Goal: Information Seeking & Learning: Learn about a topic

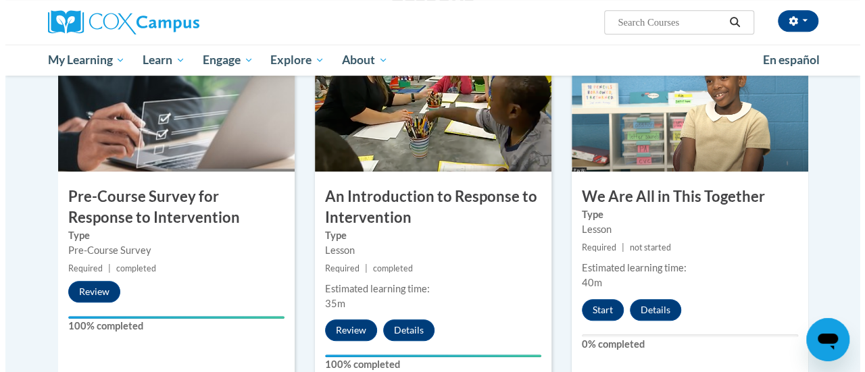
scroll to position [308, 0]
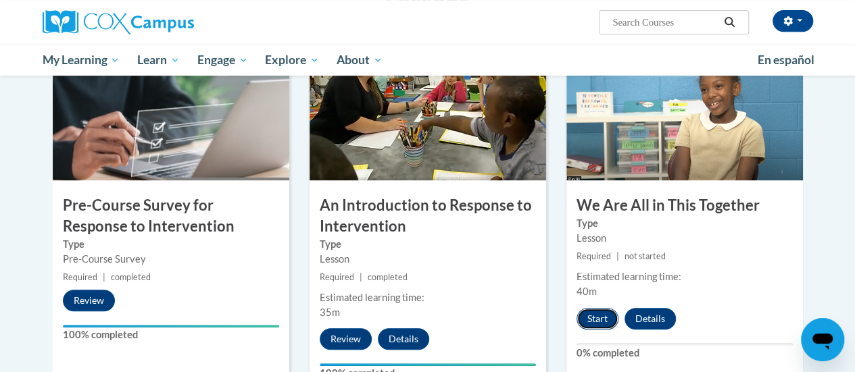
click at [598, 313] on button "Start" at bounding box center [598, 319] width 42 height 22
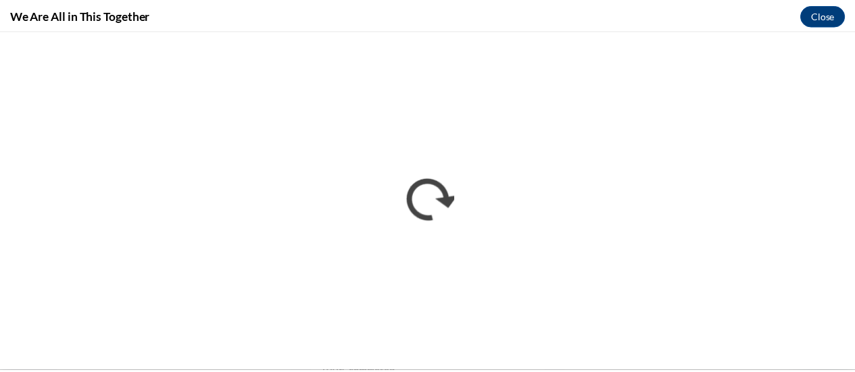
scroll to position [0, 0]
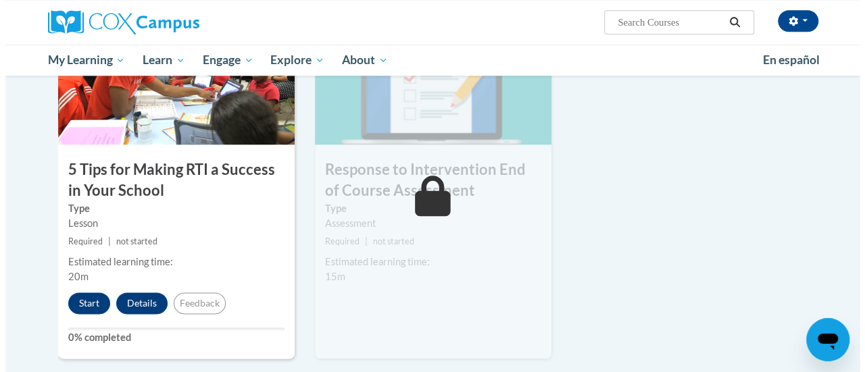
scroll to position [760, 0]
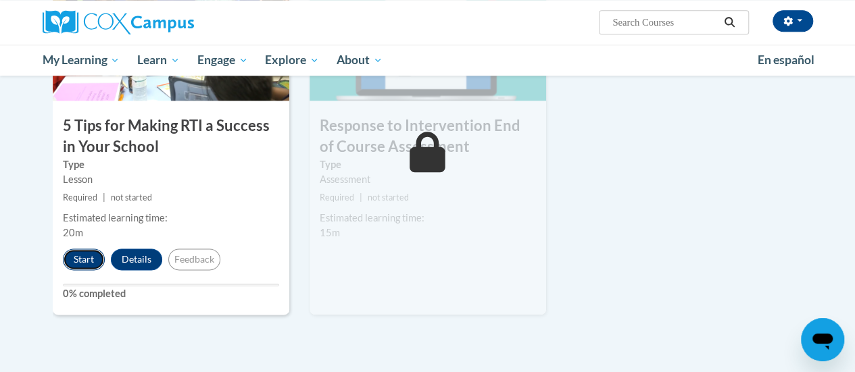
click at [86, 261] on button "Start" at bounding box center [84, 260] width 42 height 22
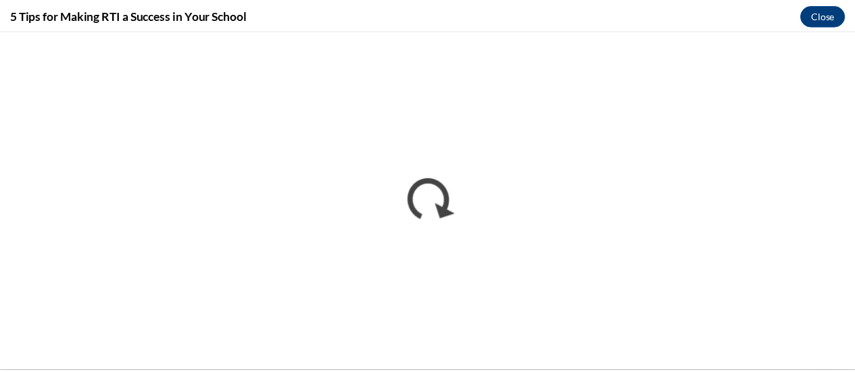
scroll to position [0, 0]
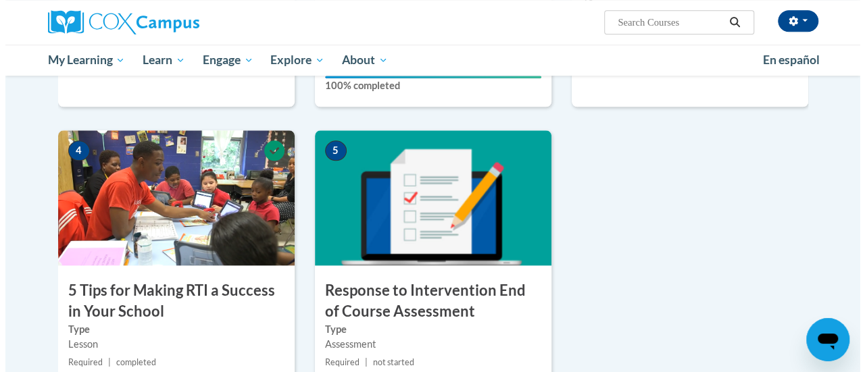
scroll to position [794, 0]
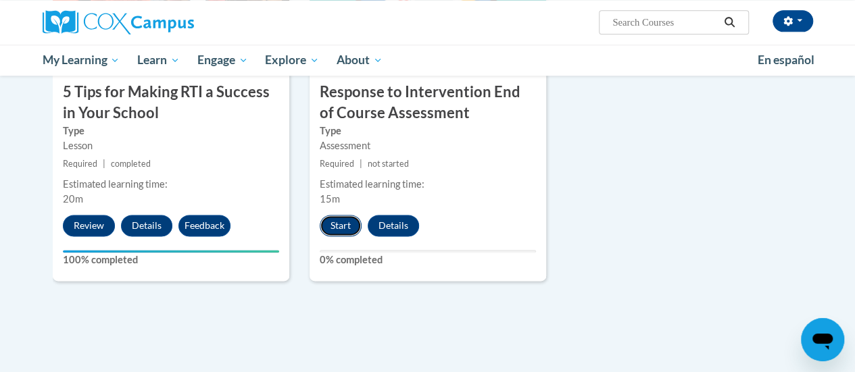
click at [335, 226] on button "Start" at bounding box center [341, 226] width 42 height 22
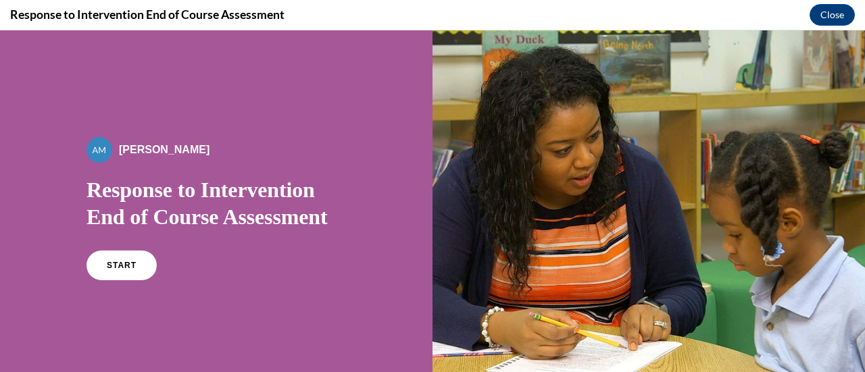
scroll to position [0, 0]
click at [118, 265] on span "START" at bounding box center [121, 266] width 31 height 10
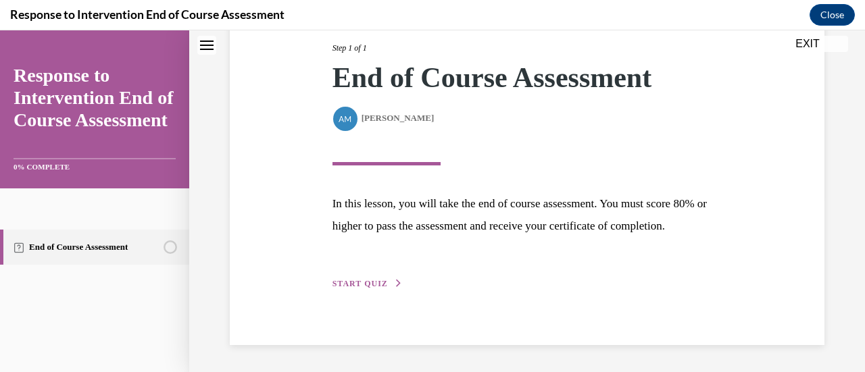
scroll to position [198, 0]
click at [365, 288] on span "START QUIZ" at bounding box center [360, 283] width 55 height 9
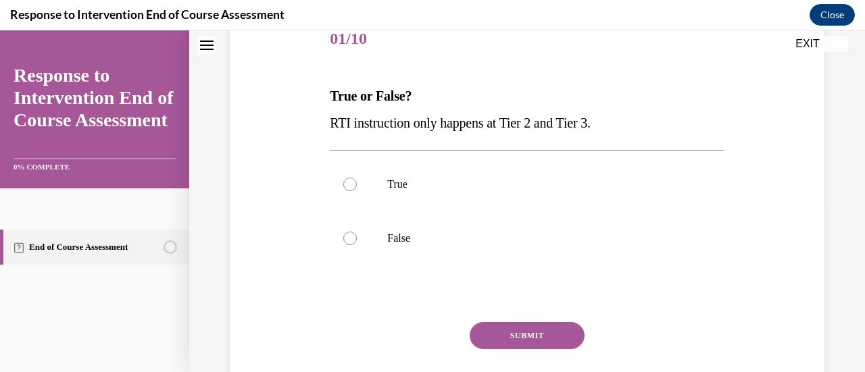
scroll to position [183, 0]
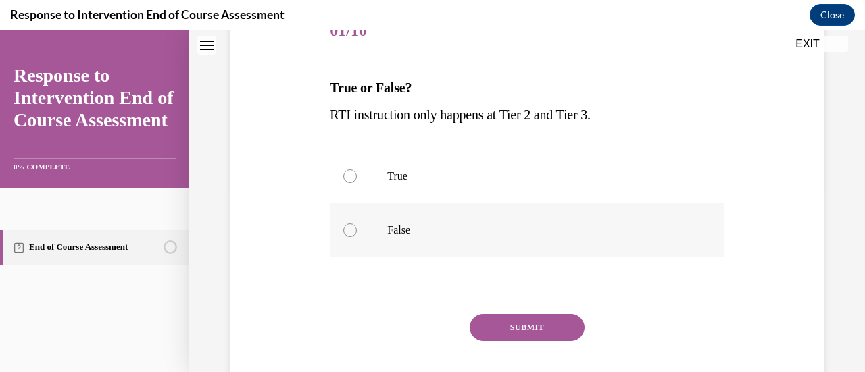
click at [399, 236] on p "False" at bounding box center [538, 231] width 303 height 14
click at [357, 236] on input "False" at bounding box center [350, 231] width 14 height 14
radio input "true"
click at [549, 330] on button "SUBMIT" at bounding box center [527, 327] width 115 height 27
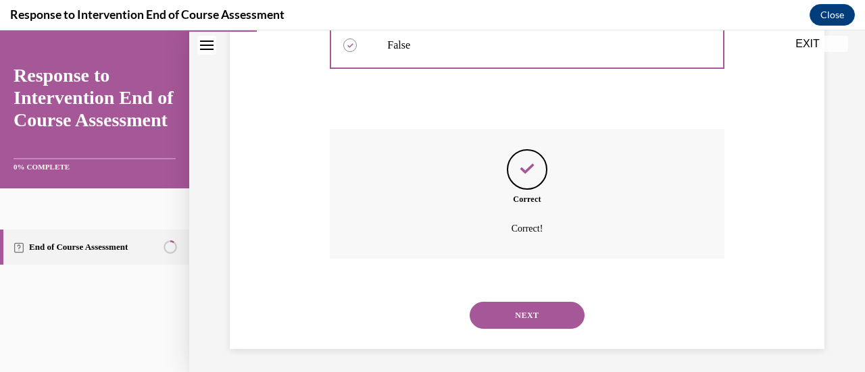
scroll to position [372, 0]
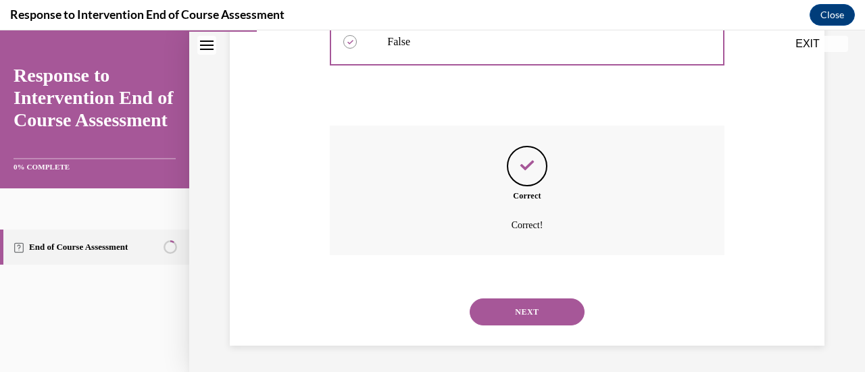
click at [574, 314] on button "NEXT" at bounding box center [527, 312] width 115 height 27
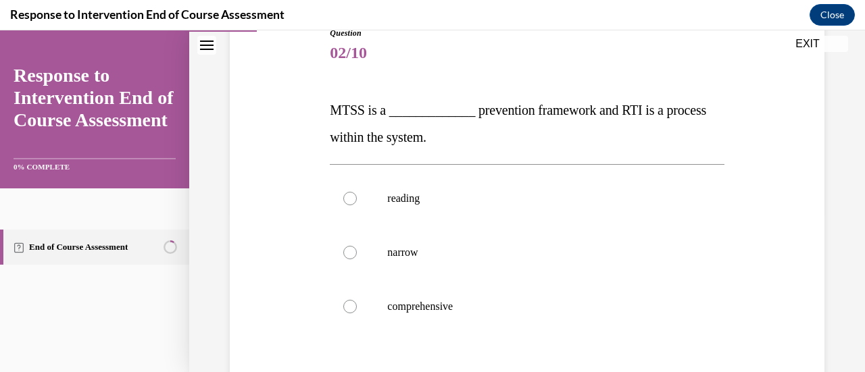
scroll to position [169, 0]
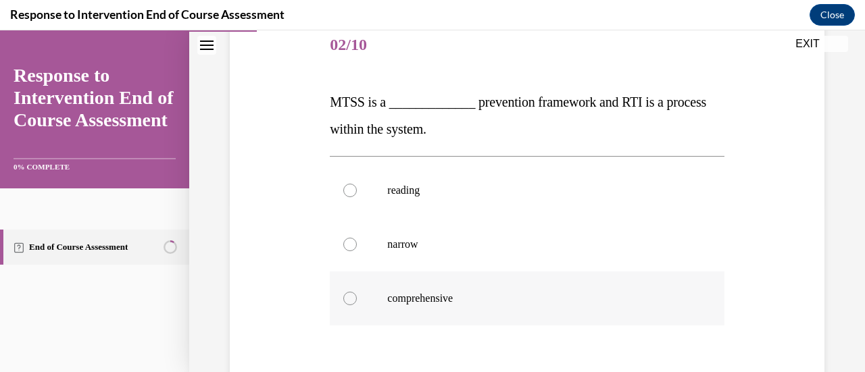
click at [438, 296] on p "comprehensive" at bounding box center [538, 299] width 303 height 14
click at [357, 296] on input "comprehensive" at bounding box center [350, 299] width 14 height 14
radio input "true"
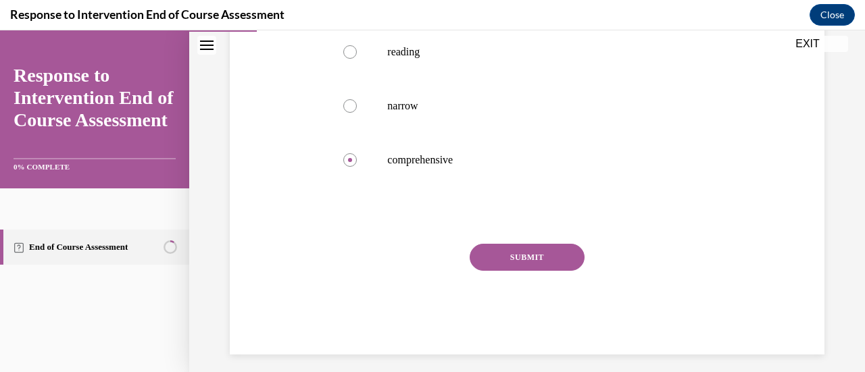
click at [569, 260] on button "SUBMIT" at bounding box center [527, 257] width 115 height 27
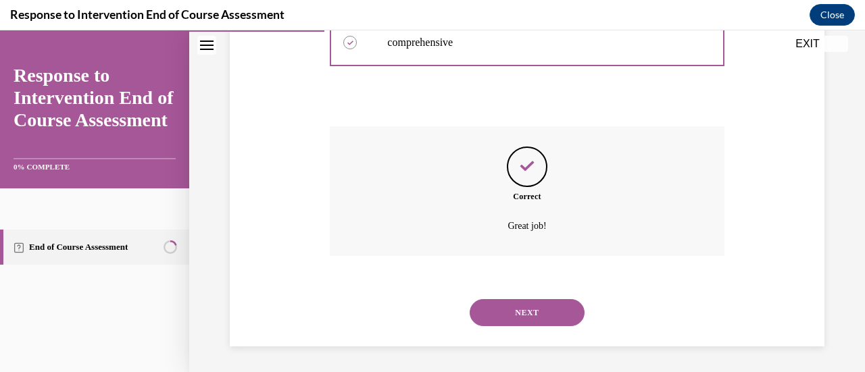
scroll to position [426, 0]
click at [547, 323] on button "NEXT" at bounding box center [527, 312] width 115 height 27
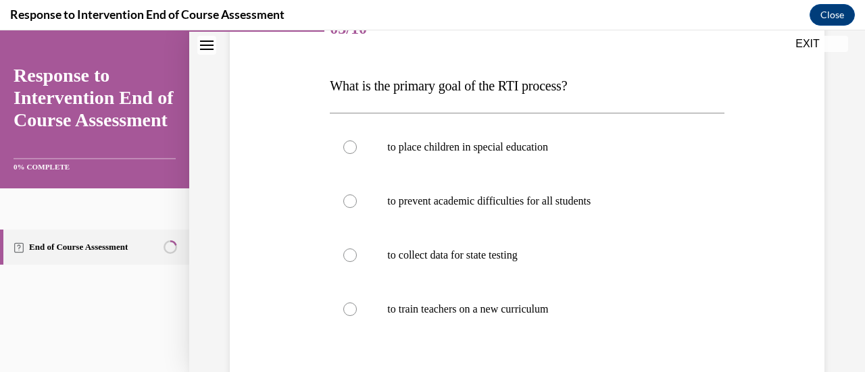
scroll to position [187, 0]
click at [600, 199] on p "to prevent academic difficulties for all students" at bounding box center [538, 200] width 303 height 14
click at [357, 199] on input "to prevent academic difficulties for all students" at bounding box center [350, 200] width 14 height 14
radio input "true"
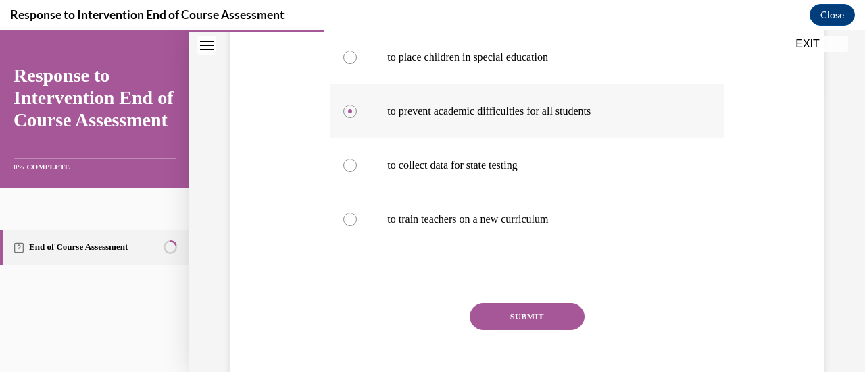
scroll to position [285, 0]
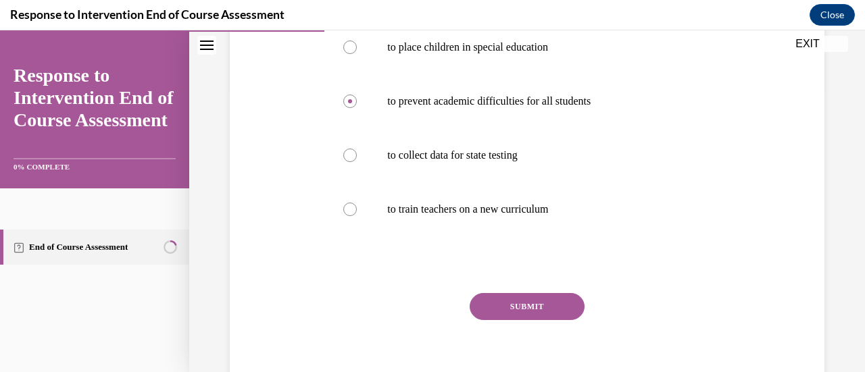
click at [572, 319] on div "SUBMIT" at bounding box center [527, 327] width 394 height 68
click at [574, 310] on button "SUBMIT" at bounding box center [527, 306] width 115 height 27
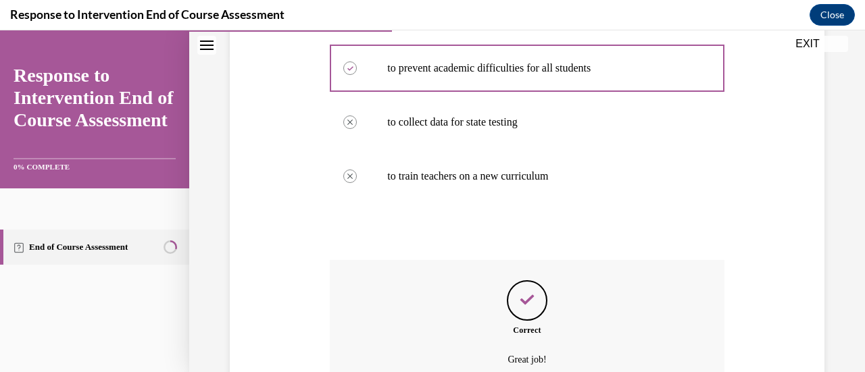
click at [658, 359] on p "Great job!" at bounding box center [527, 360] width 307 height 16
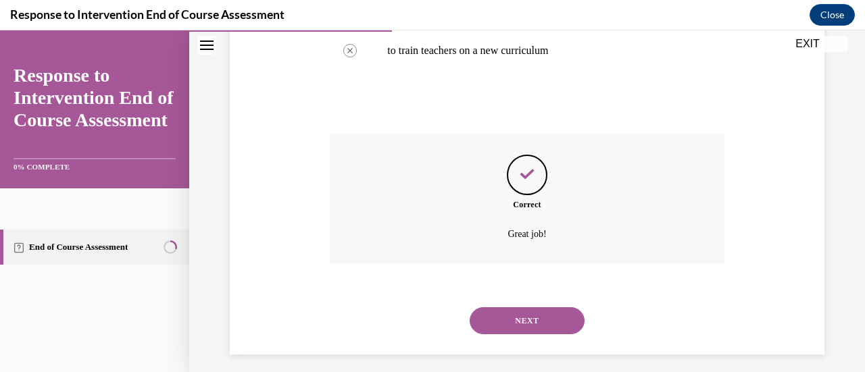
scroll to position [452, 0]
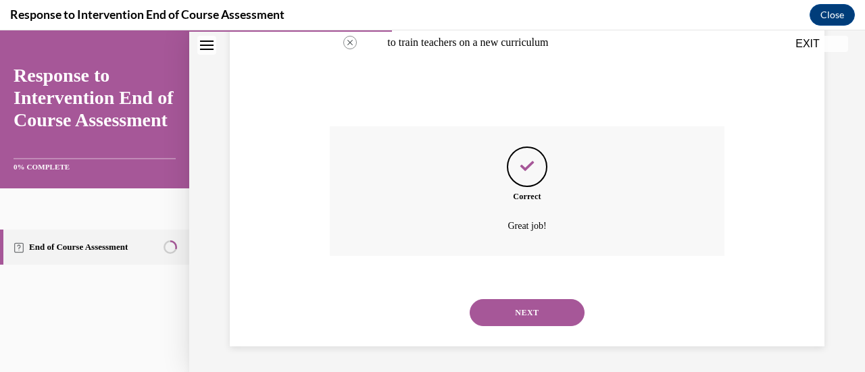
click at [561, 314] on button "NEXT" at bounding box center [527, 312] width 115 height 27
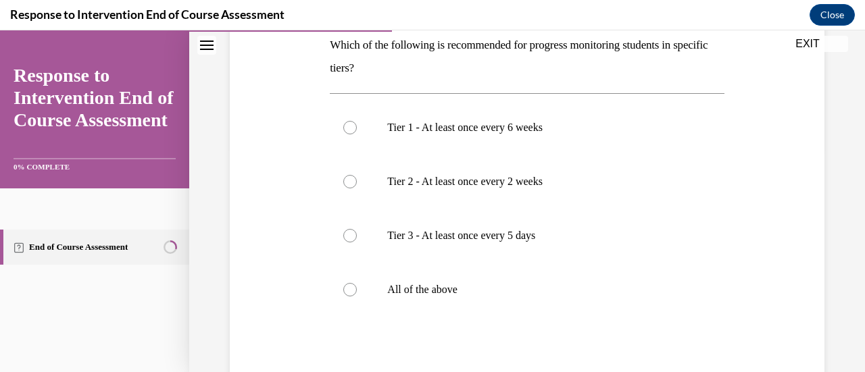
scroll to position [228, 0]
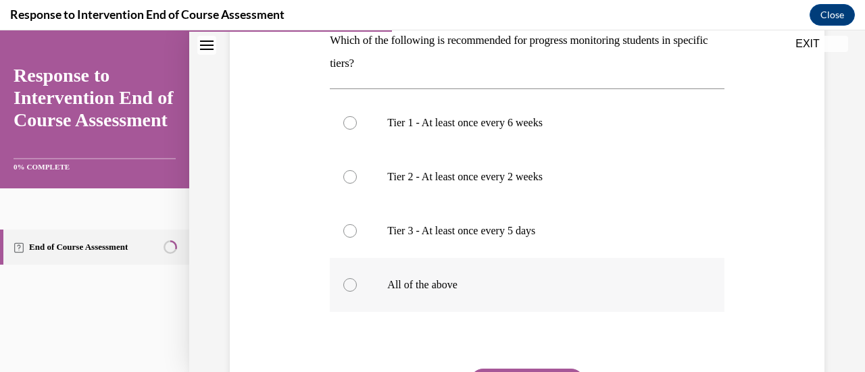
click at [433, 300] on label "All of the above" at bounding box center [527, 285] width 394 height 54
click at [357, 292] on input "All of the above" at bounding box center [350, 285] width 14 height 14
radio input "true"
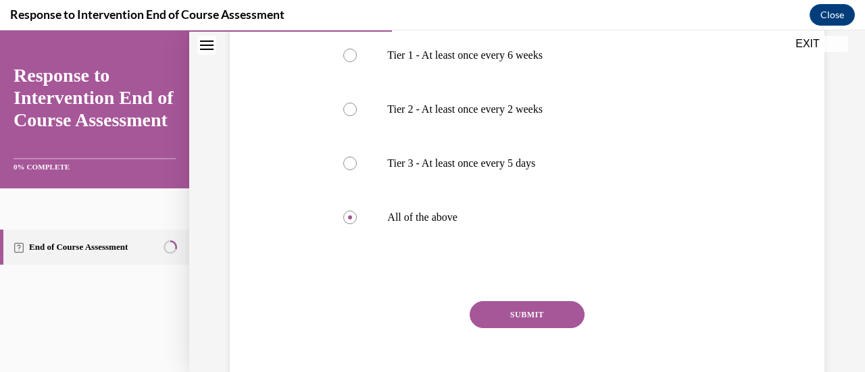
click at [557, 315] on button "SUBMIT" at bounding box center [527, 314] width 115 height 27
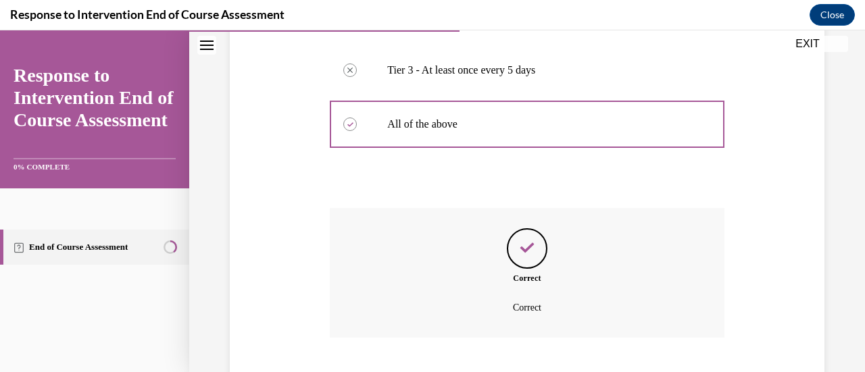
scroll to position [472, 0]
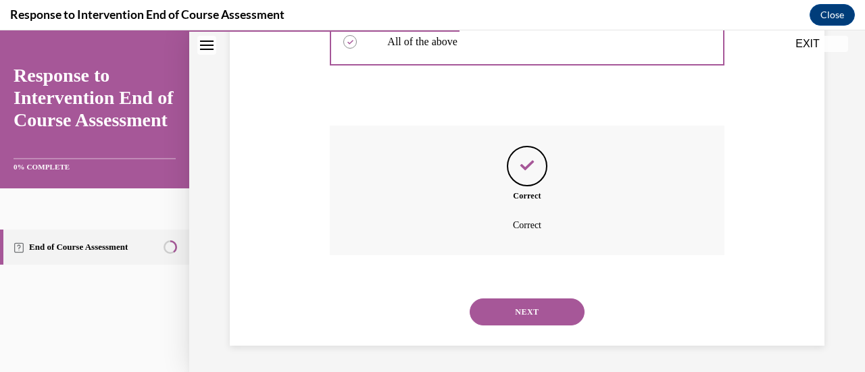
click at [560, 307] on button "NEXT" at bounding box center [527, 312] width 115 height 27
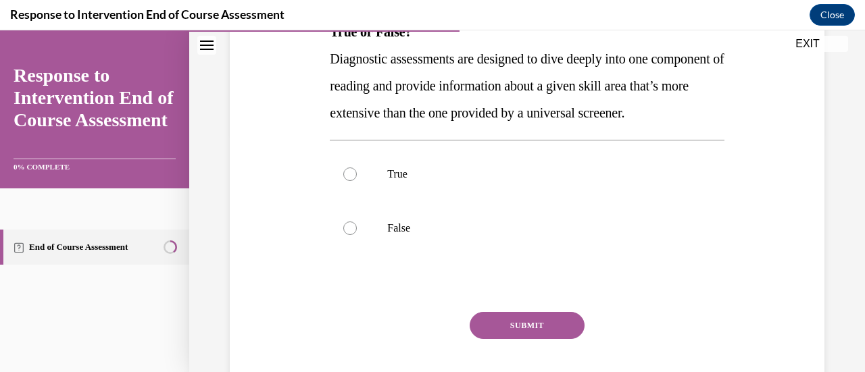
scroll to position [245, 0]
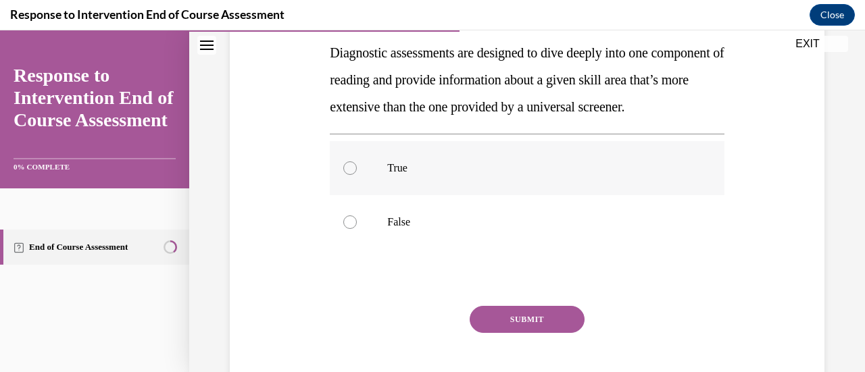
click at [418, 175] on p "True" at bounding box center [538, 169] width 303 height 14
click at [357, 175] on input "True" at bounding box center [350, 169] width 14 height 14
radio input "true"
click at [554, 333] on button "SUBMIT" at bounding box center [527, 319] width 115 height 27
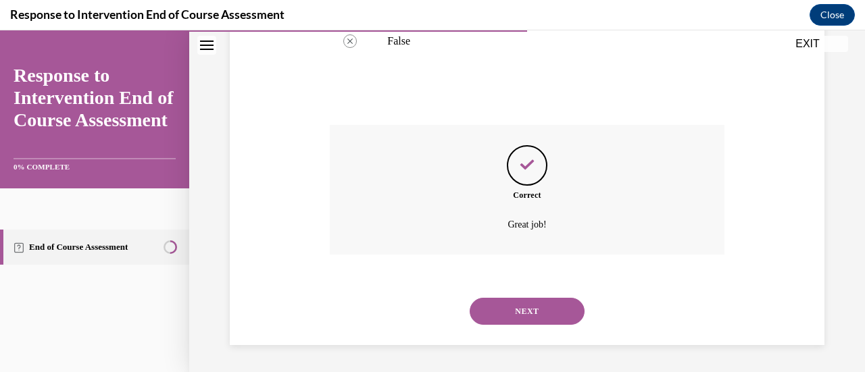
scroll to position [453, 0]
click at [558, 316] on button "NEXT" at bounding box center [527, 311] width 115 height 27
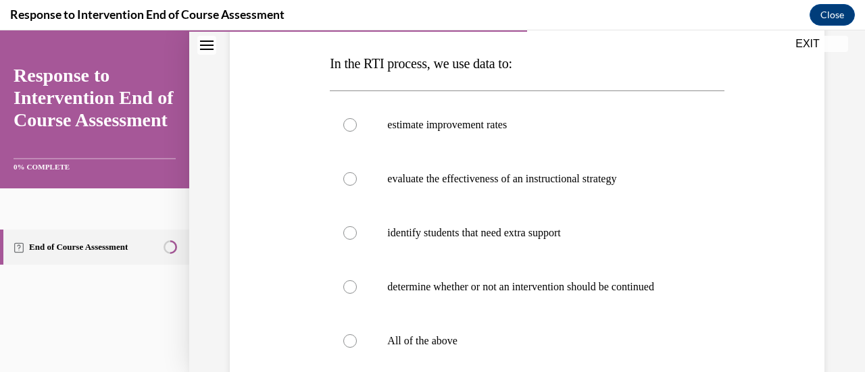
scroll to position [208, 0]
click at [454, 341] on p "All of the above" at bounding box center [538, 341] width 303 height 14
click at [357, 341] on input "All of the above" at bounding box center [350, 341] width 14 height 14
radio input "true"
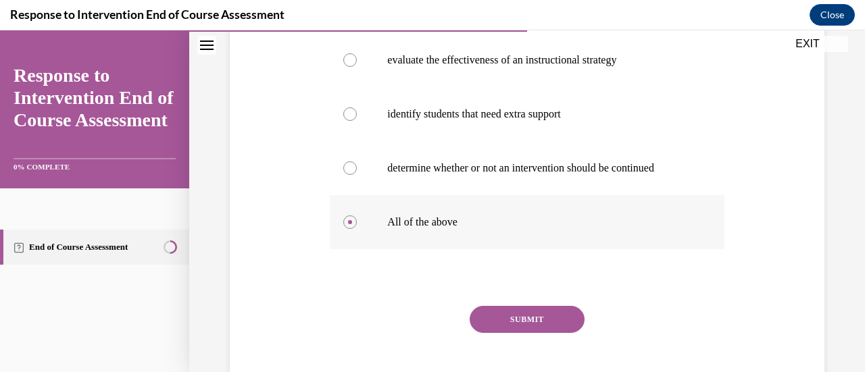
scroll to position [327, 0]
click at [546, 324] on button "SUBMIT" at bounding box center [527, 319] width 115 height 27
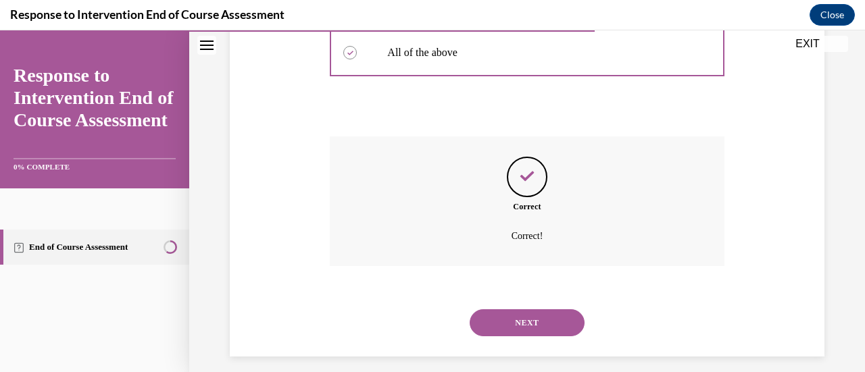
scroll to position [507, 0]
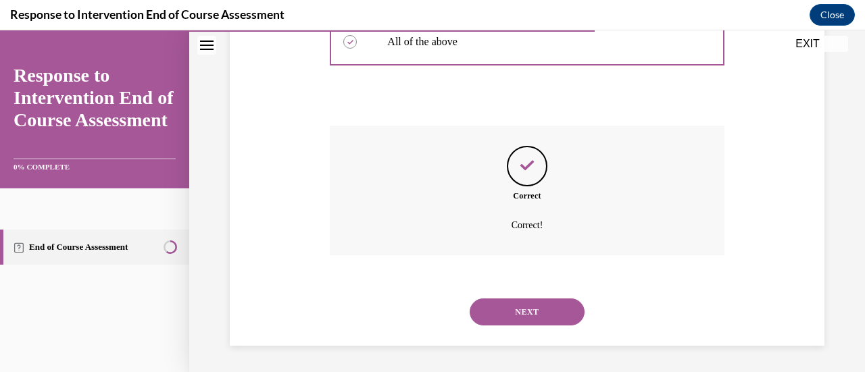
click at [535, 317] on button "NEXT" at bounding box center [527, 312] width 115 height 27
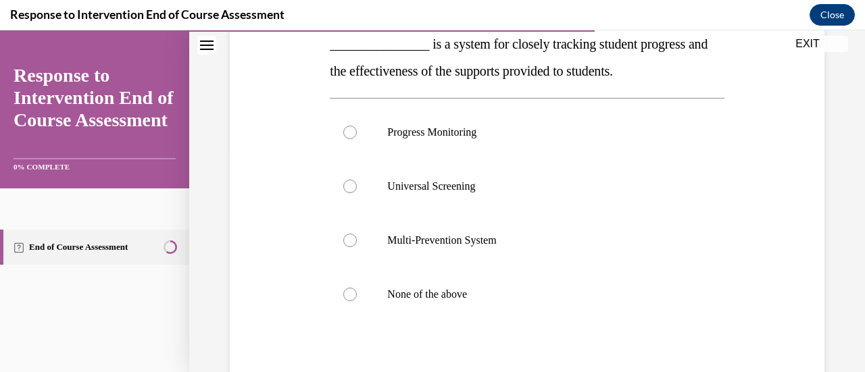
scroll to position [228, 0]
click at [469, 134] on p "Progress Monitoring" at bounding box center [538, 132] width 303 height 14
click at [357, 134] on input "Progress Monitoring" at bounding box center [350, 132] width 14 height 14
radio input "true"
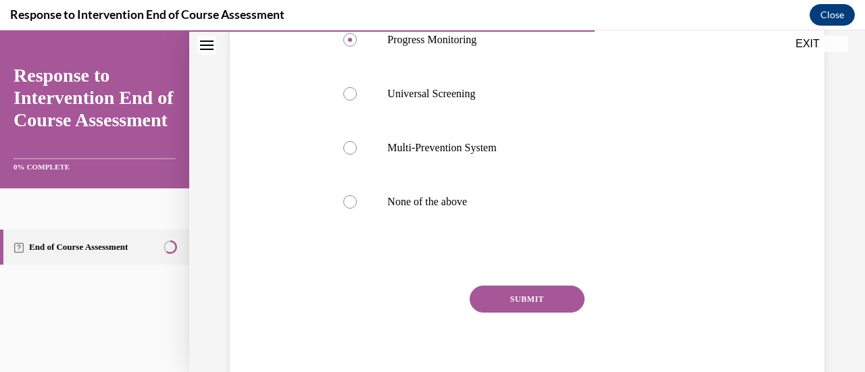
click at [549, 308] on button "SUBMIT" at bounding box center [527, 299] width 115 height 27
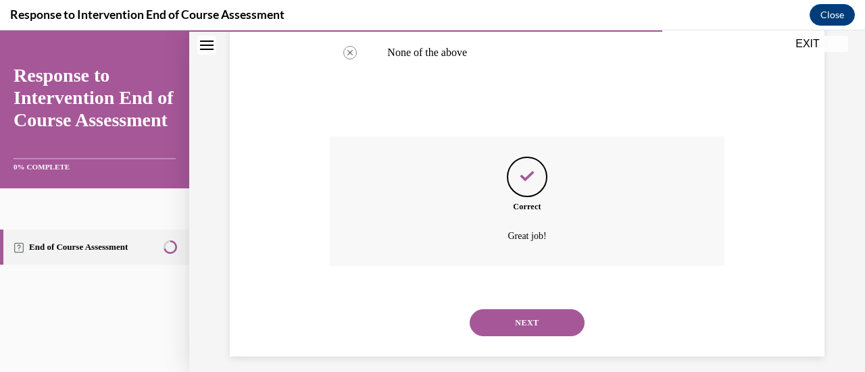
scroll to position [480, 0]
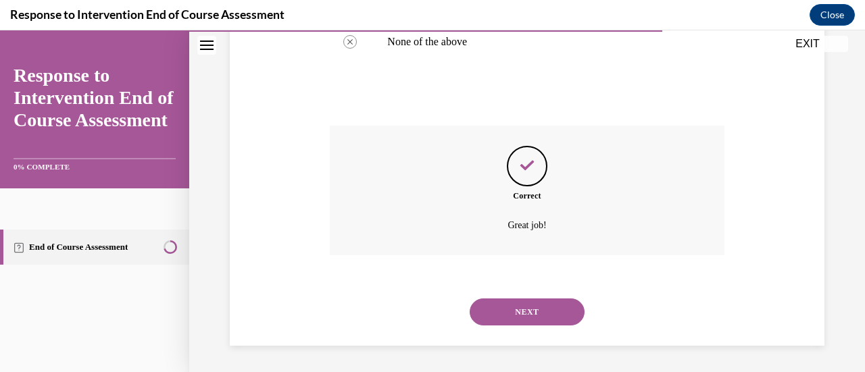
click at [562, 319] on button "NEXT" at bounding box center [527, 312] width 115 height 27
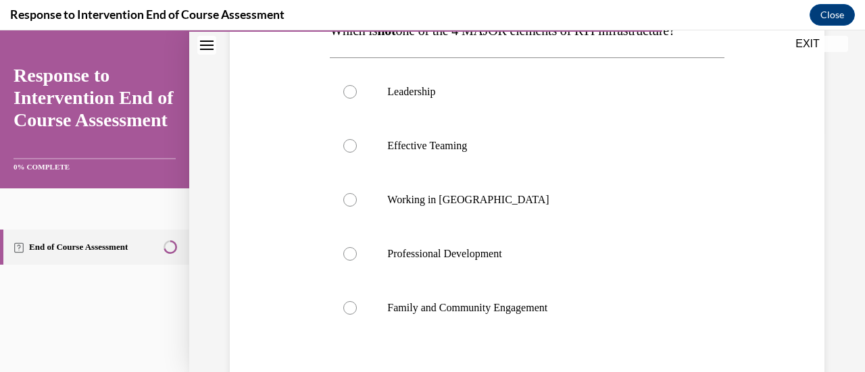
scroll to position [250, 0]
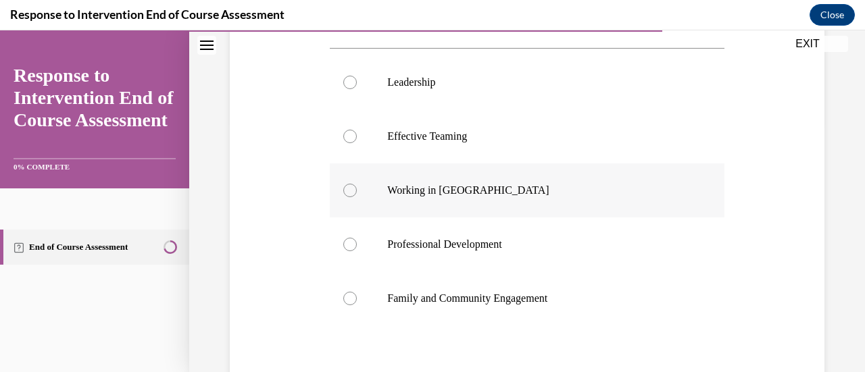
click at [529, 196] on p "Working in Silos" at bounding box center [538, 191] width 303 height 14
click at [357, 196] on input "Working in Silos" at bounding box center [350, 191] width 14 height 14
radio input "true"
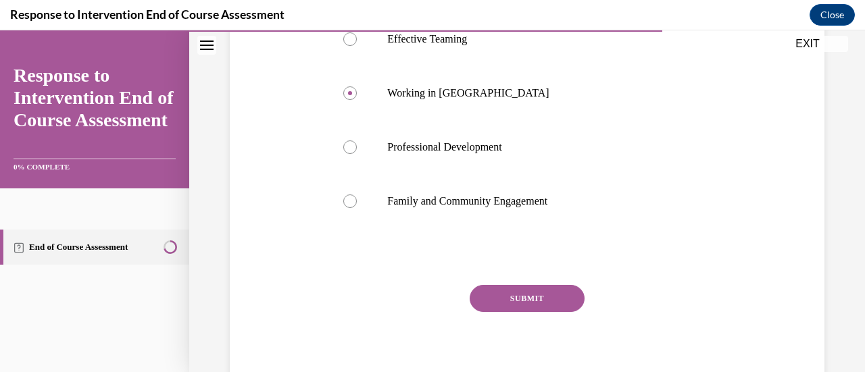
click at [543, 304] on button "SUBMIT" at bounding box center [527, 298] width 115 height 27
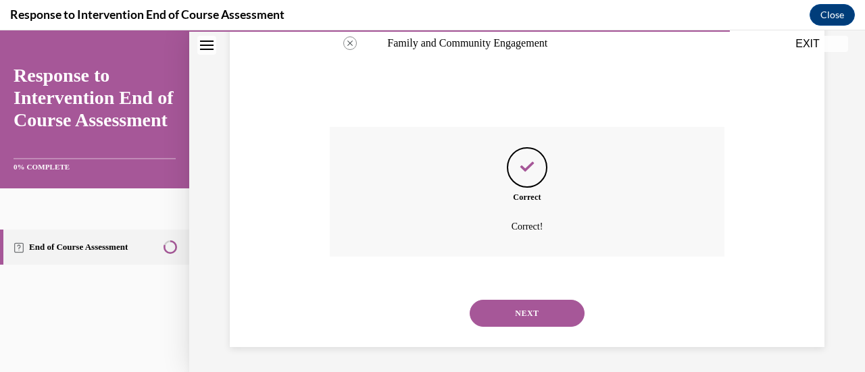
scroll to position [507, 0]
click at [565, 306] on button "NEXT" at bounding box center [527, 312] width 115 height 27
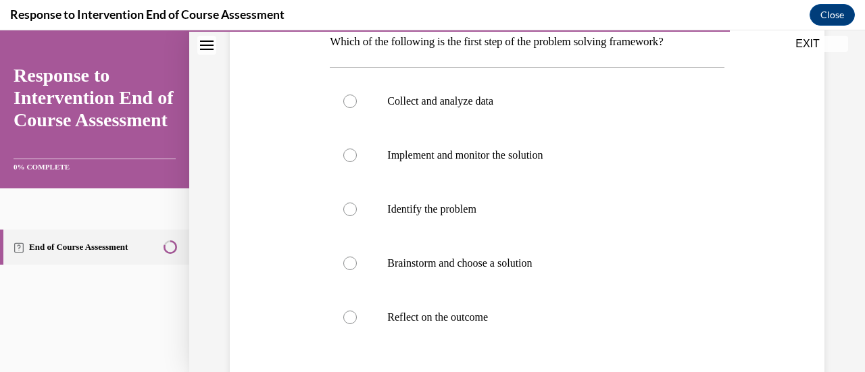
scroll to position [227, 0]
click at [526, 273] on label "Brainstorm and choose a solution" at bounding box center [527, 264] width 394 height 54
click at [357, 270] on input "Brainstorm and choose a solution" at bounding box center [350, 264] width 14 height 14
radio input "true"
click at [468, 211] on p "Identify the problem" at bounding box center [538, 210] width 303 height 14
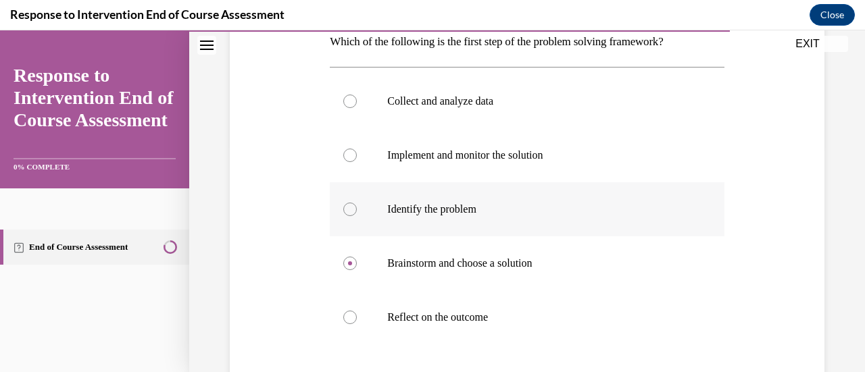
click at [357, 211] on input "Identify the problem" at bounding box center [350, 210] width 14 height 14
radio input "true"
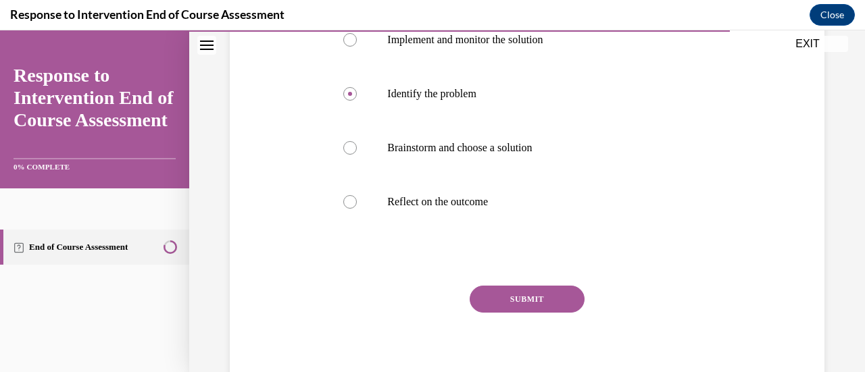
click at [571, 301] on button "SUBMIT" at bounding box center [527, 299] width 115 height 27
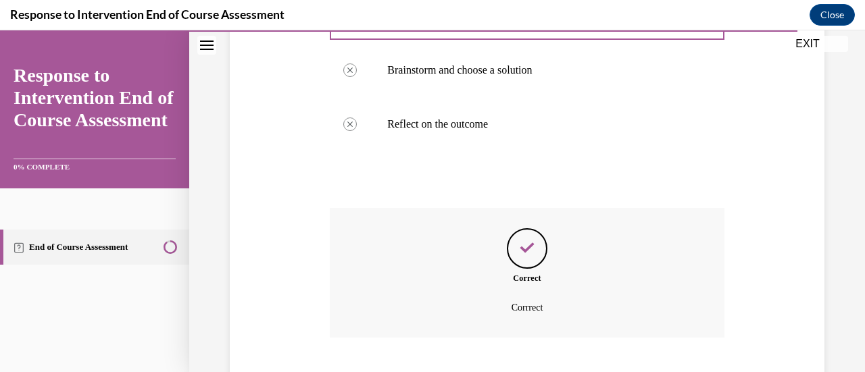
scroll to position [503, 0]
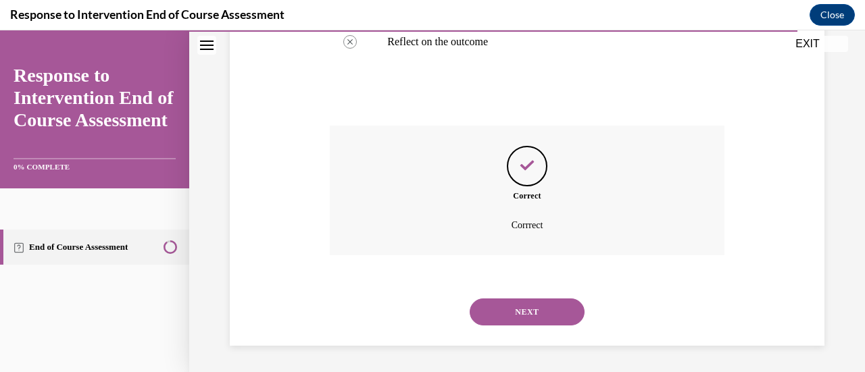
click at [566, 310] on button "NEXT" at bounding box center [527, 312] width 115 height 27
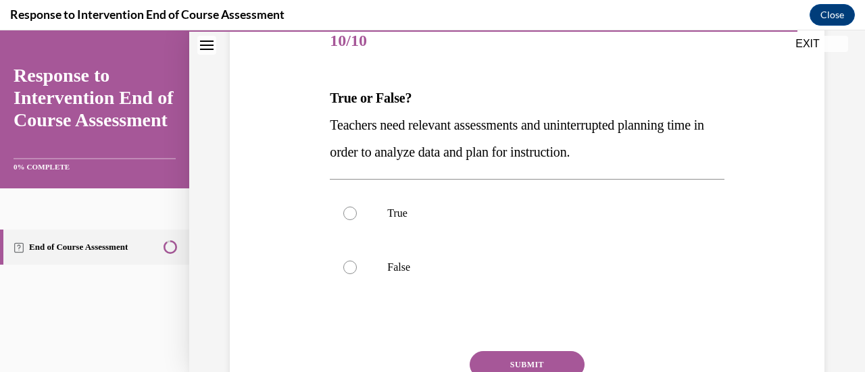
scroll to position [177, 0]
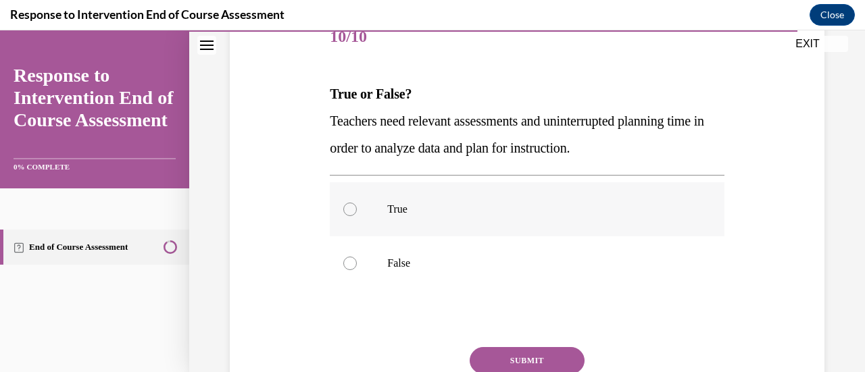
click at [435, 217] on label "True" at bounding box center [527, 209] width 394 height 54
click at [357, 216] on input "True" at bounding box center [350, 210] width 14 height 14
radio input "true"
click at [558, 359] on button "SUBMIT" at bounding box center [527, 360] width 115 height 27
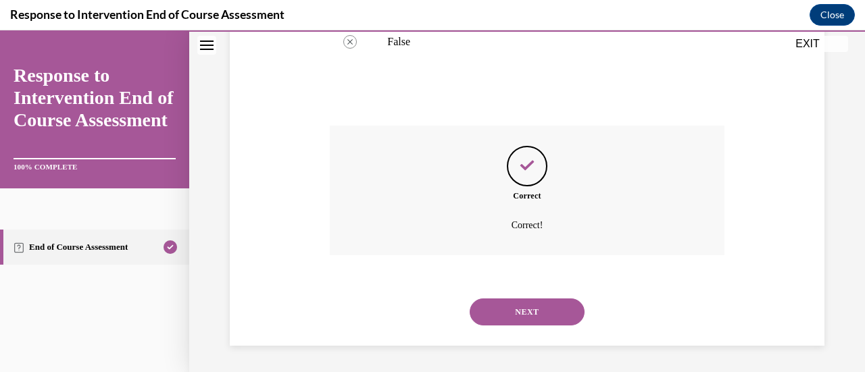
click at [560, 321] on button "NEXT" at bounding box center [527, 312] width 115 height 27
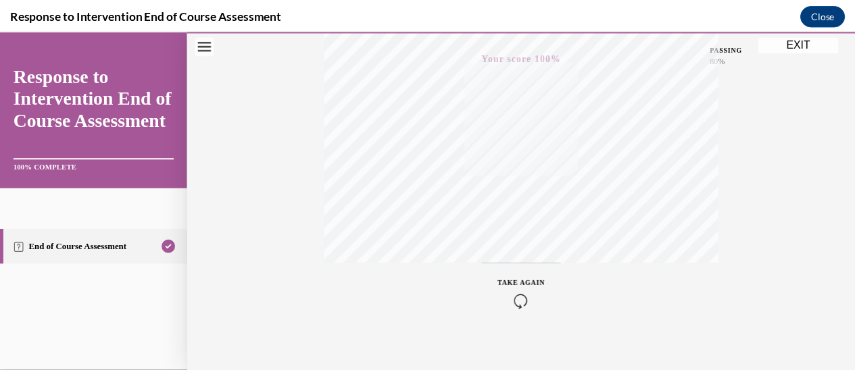
scroll to position [350, 0]
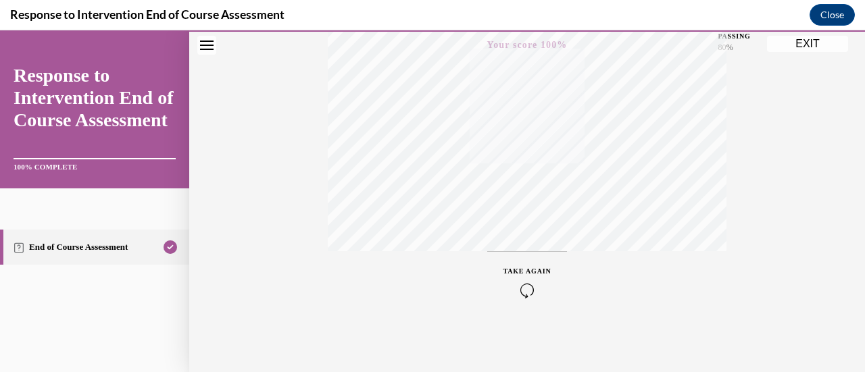
click at [818, 49] on button "EXIT" at bounding box center [807, 44] width 81 height 16
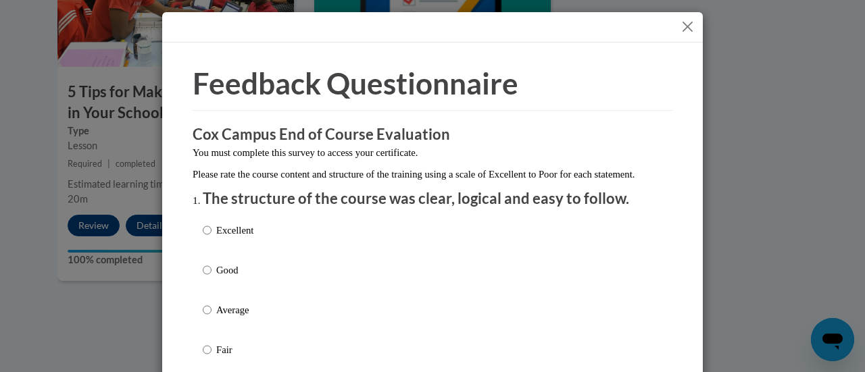
click at [681, 28] on button "Close" at bounding box center [687, 26] width 17 height 17
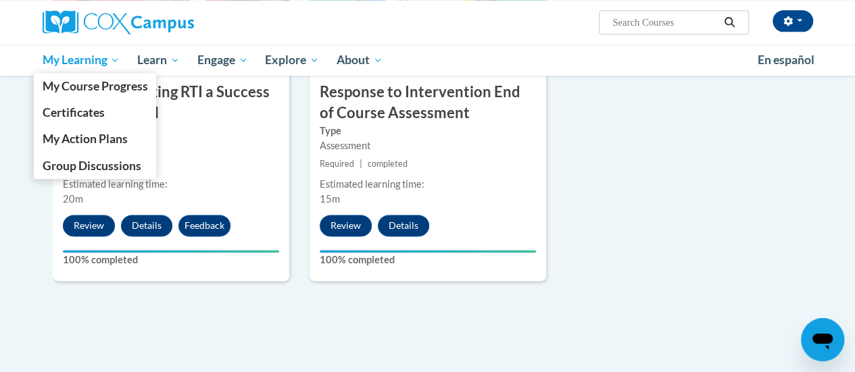
click at [108, 62] on span "My Learning" at bounding box center [81, 60] width 78 height 16
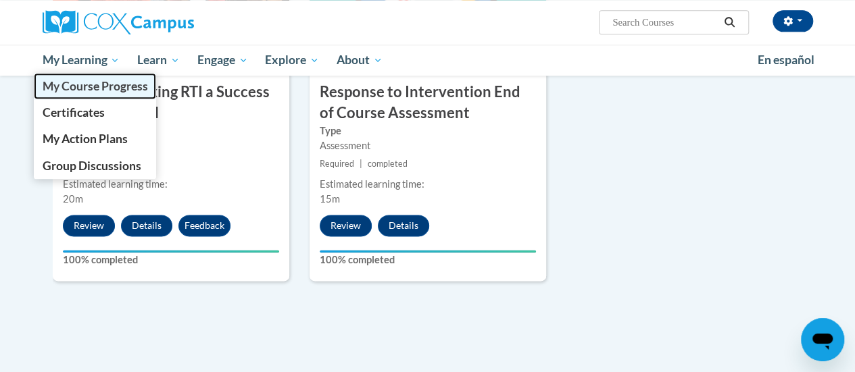
click at [131, 91] on span "My Course Progress" at bounding box center [94, 86] width 105 height 14
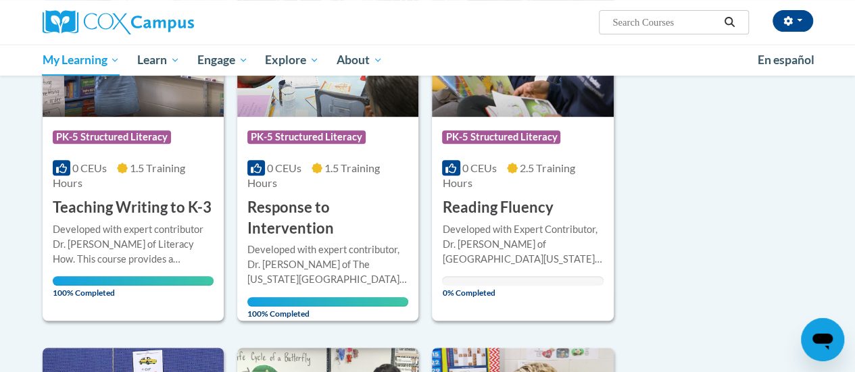
scroll to position [274, 0]
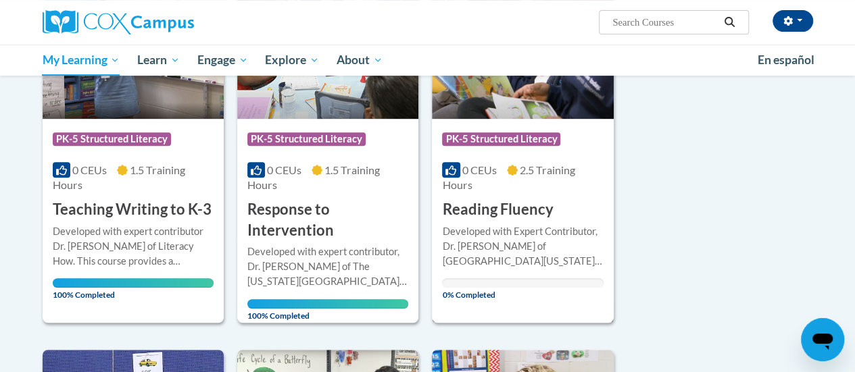
click at [560, 224] on div "Developed with Expert Contributor, Dr. [PERSON_NAME] of [GEOGRAPHIC_DATA][US_ST…" at bounding box center [522, 246] width 161 height 45
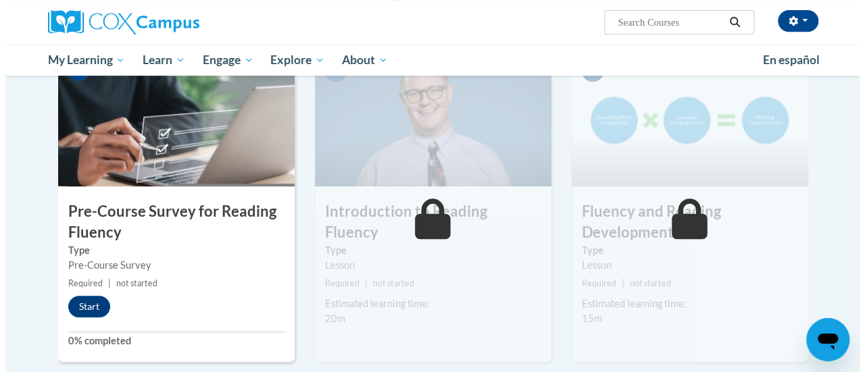
scroll to position [303, 0]
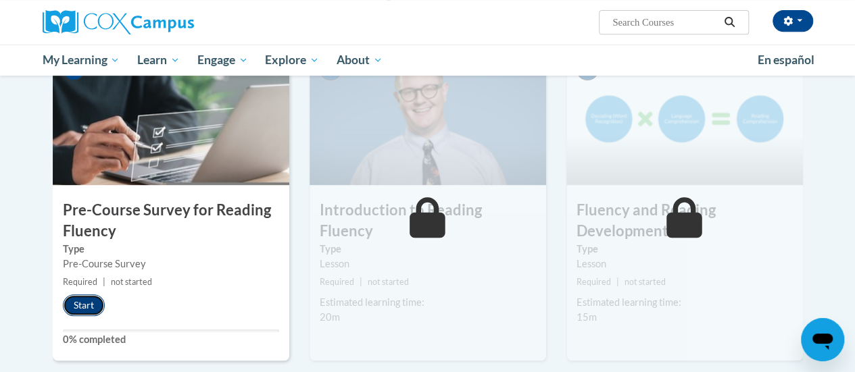
click at [99, 306] on button "Start" at bounding box center [84, 306] width 42 height 22
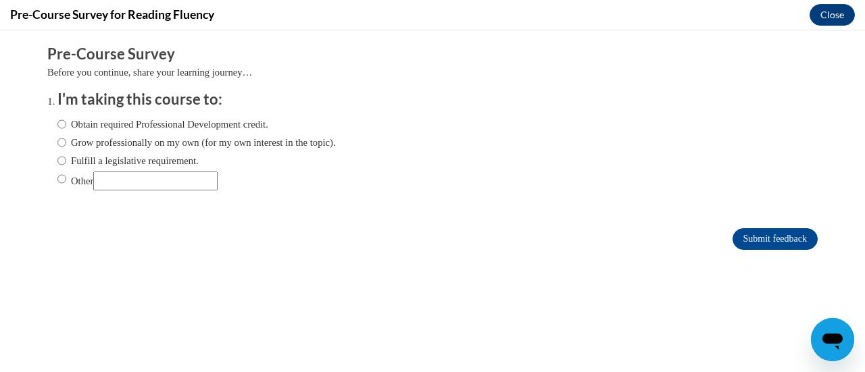
scroll to position [0, 0]
click at [196, 160] on label "Fulfill a legislative requirement." at bounding box center [127, 160] width 141 height 15
click at [66, 160] on input "Fulfill a legislative requirement." at bounding box center [61, 160] width 9 height 15
radio input "true"
click at [775, 243] on input "Submit feedback" at bounding box center [775, 239] width 85 height 22
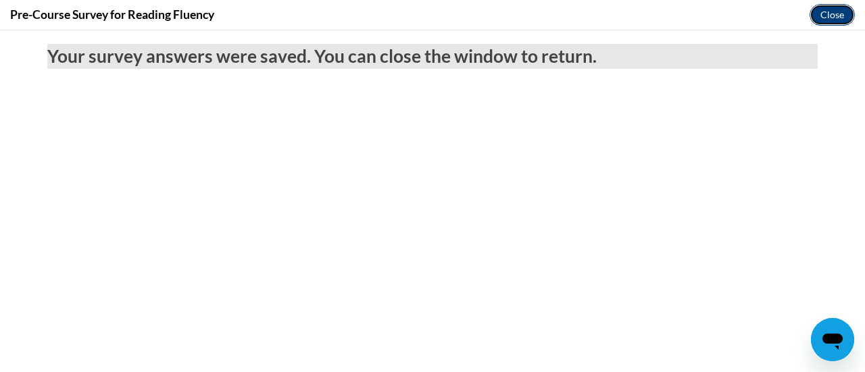
click at [836, 14] on button "Close" at bounding box center [832, 15] width 45 height 22
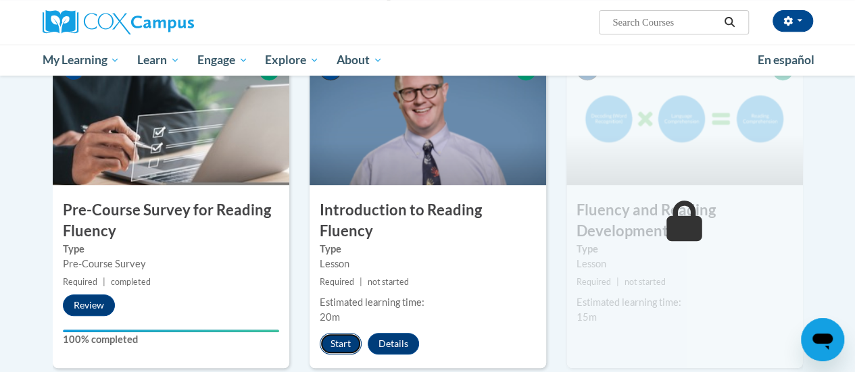
click at [341, 333] on button "Start" at bounding box center [341, 344] width 42 height 22
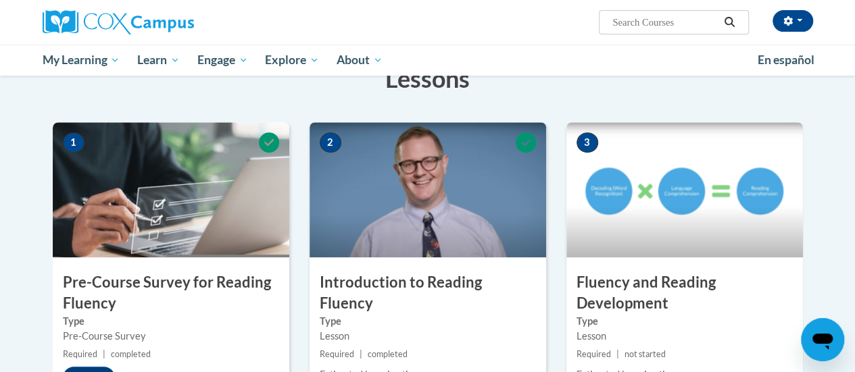
scroll to position [233, 0]
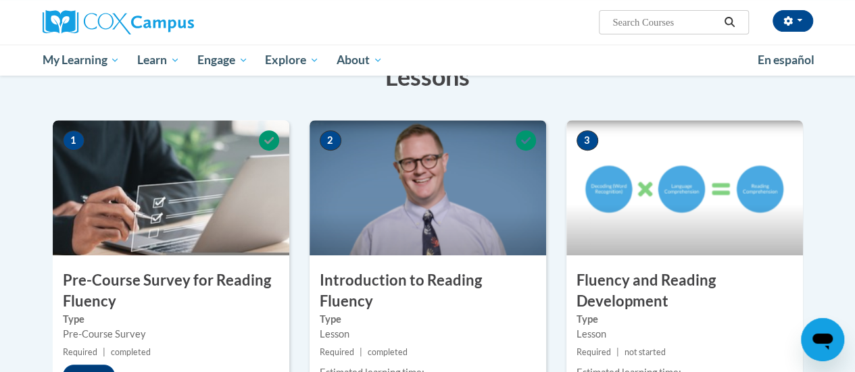
click at [698, 219] on img at bounding box center [684, 187] width 237 height 135
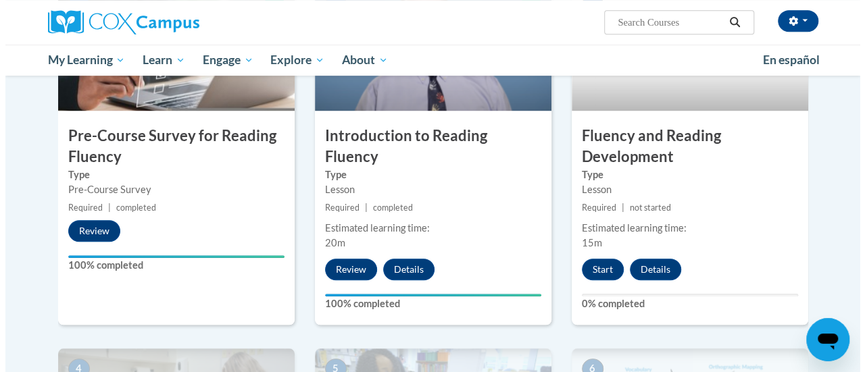
scroll to position [378, 0]
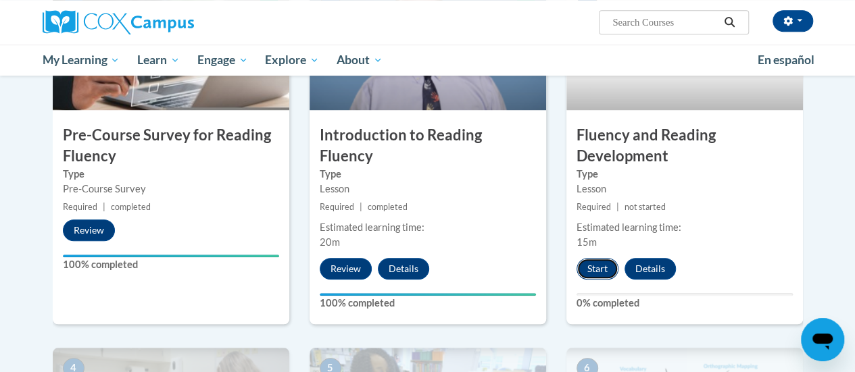
click at [596, 268] on button "Start" at bounding box center [598, 269] width 42 height 22
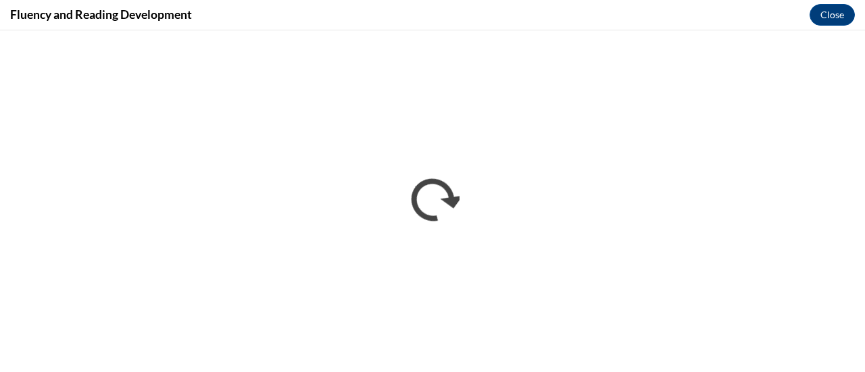
scroll to position [0, 0]
